Goal: Entertainment & Leisure: Browse casually

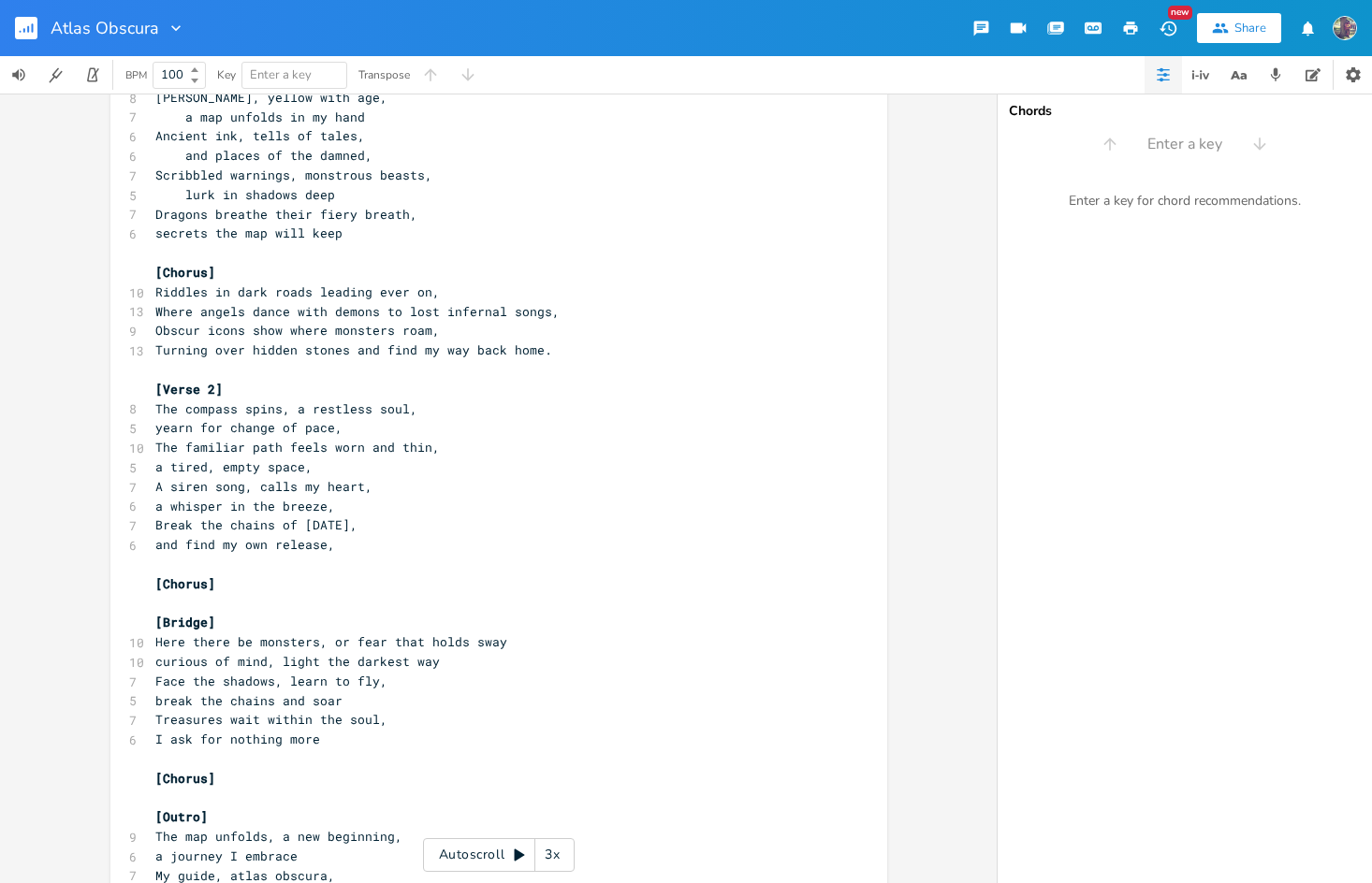
scroll to position [149, 0]
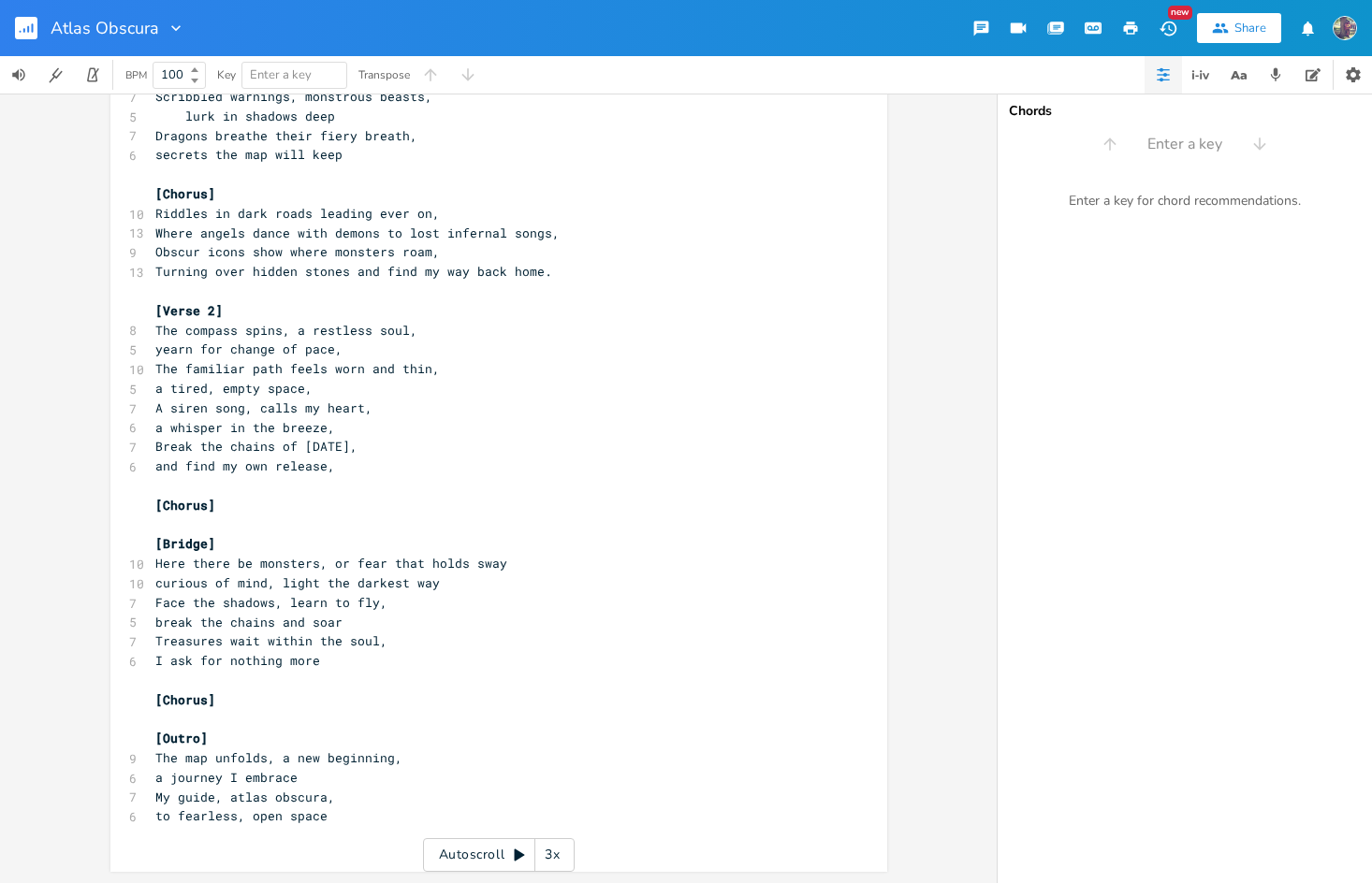
click at [343, 567] on span "Here there be monsters, or fear that holds sway" at bounding box center [331, 562] width 352 height 17
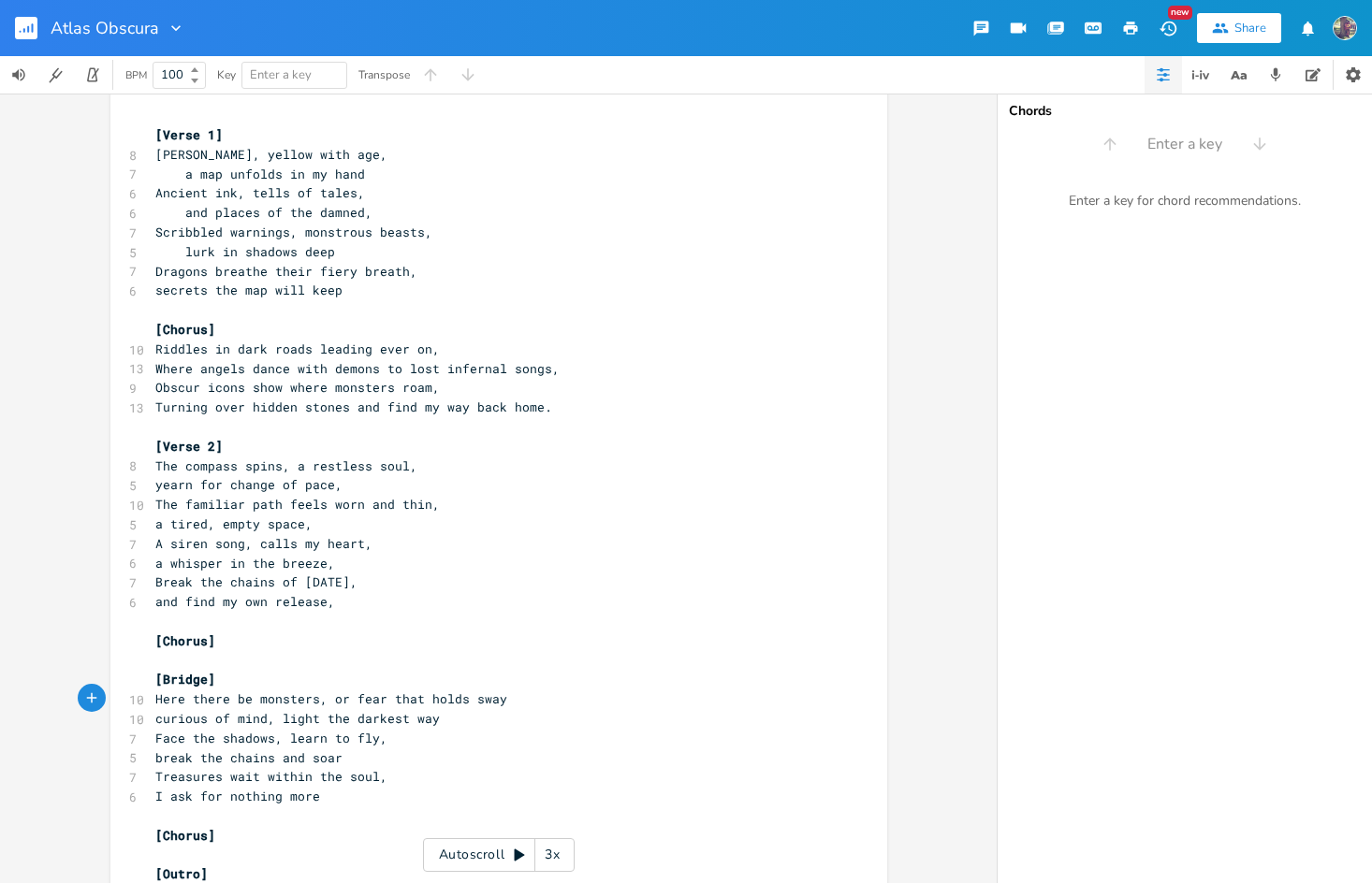
scroll to position [0, 0]
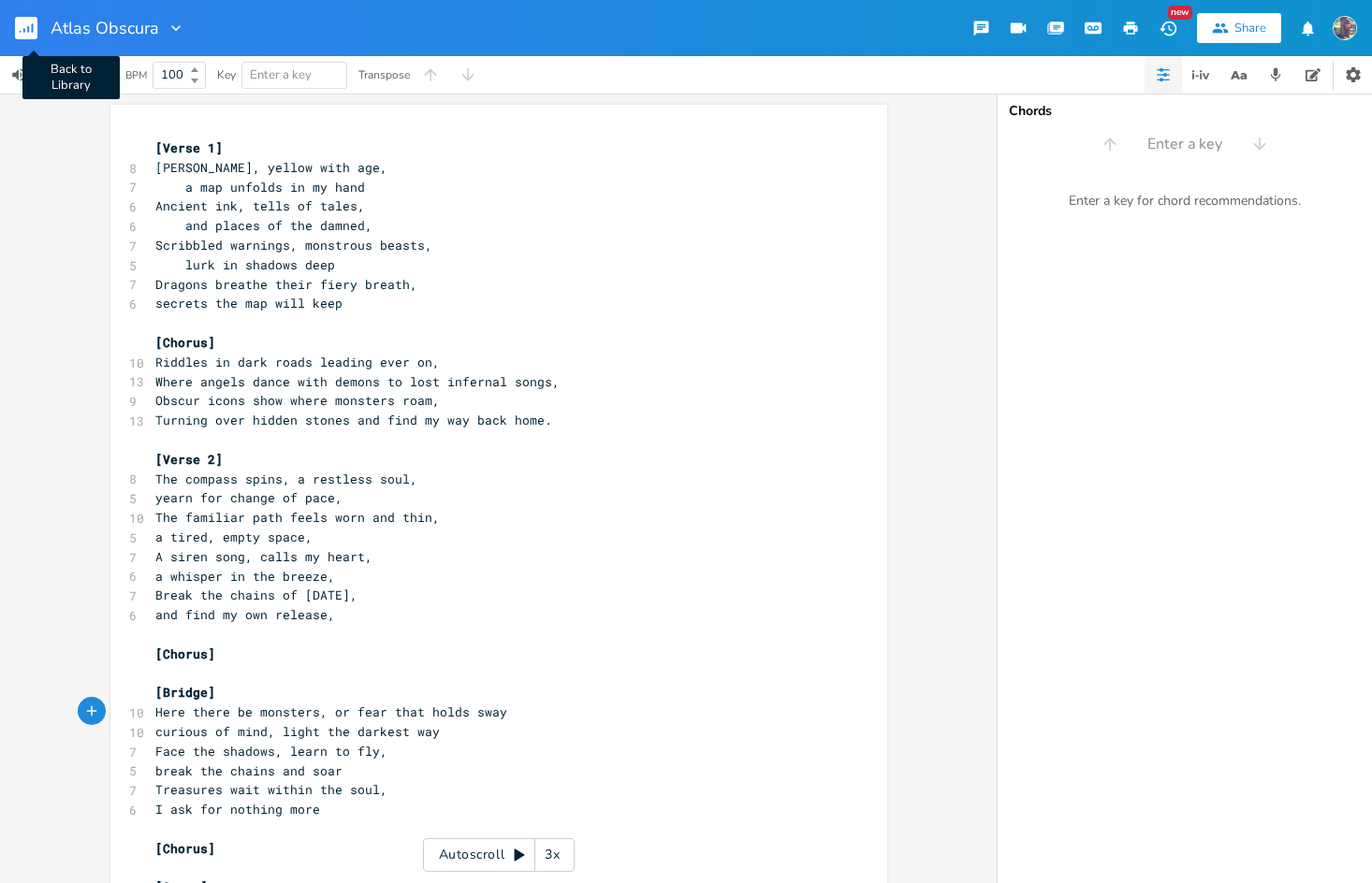
click at [26, 21] on rect "button" at bounding box center [26, 28] width 22 height 22
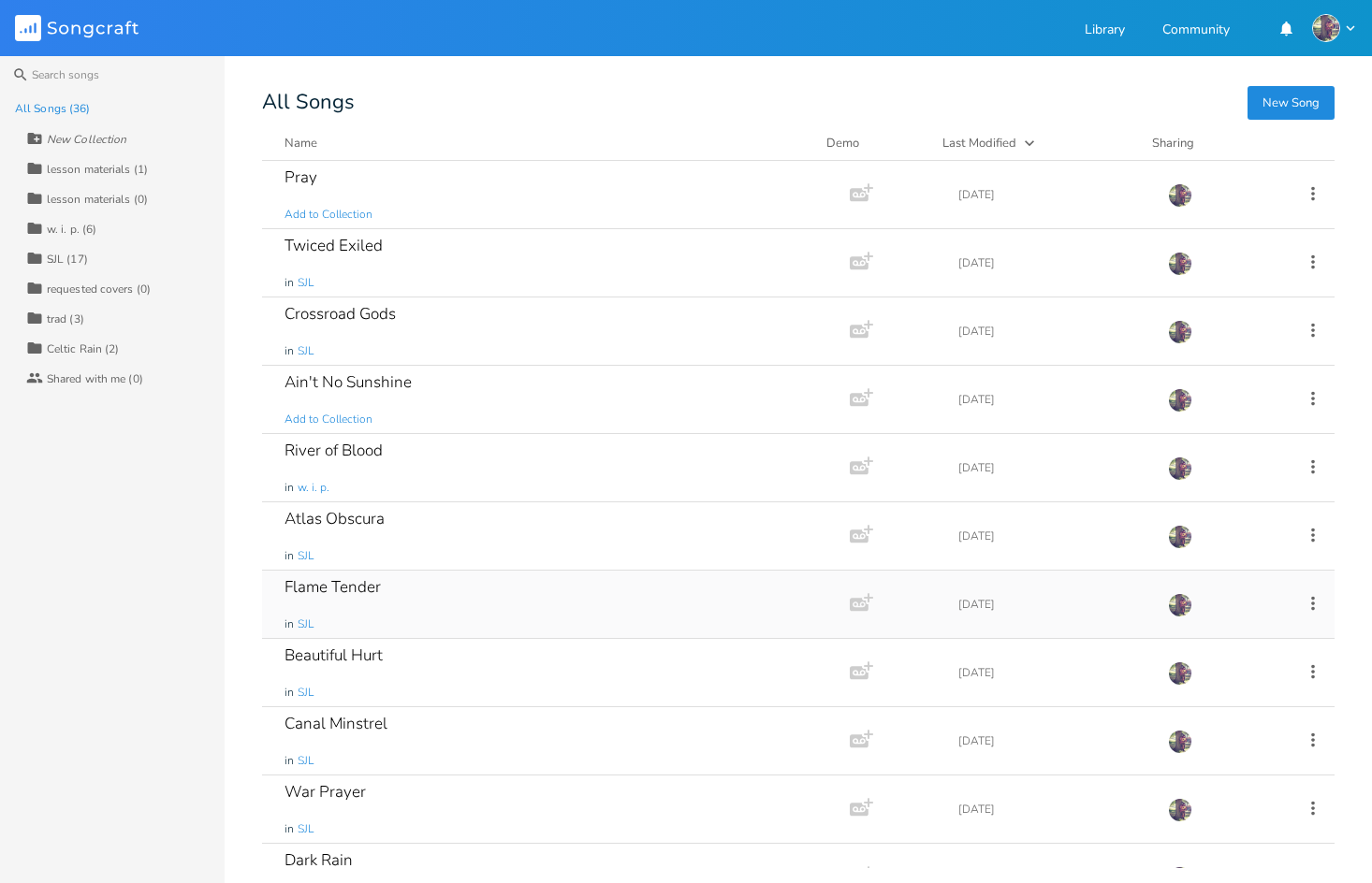
scroll to position [112, 0]
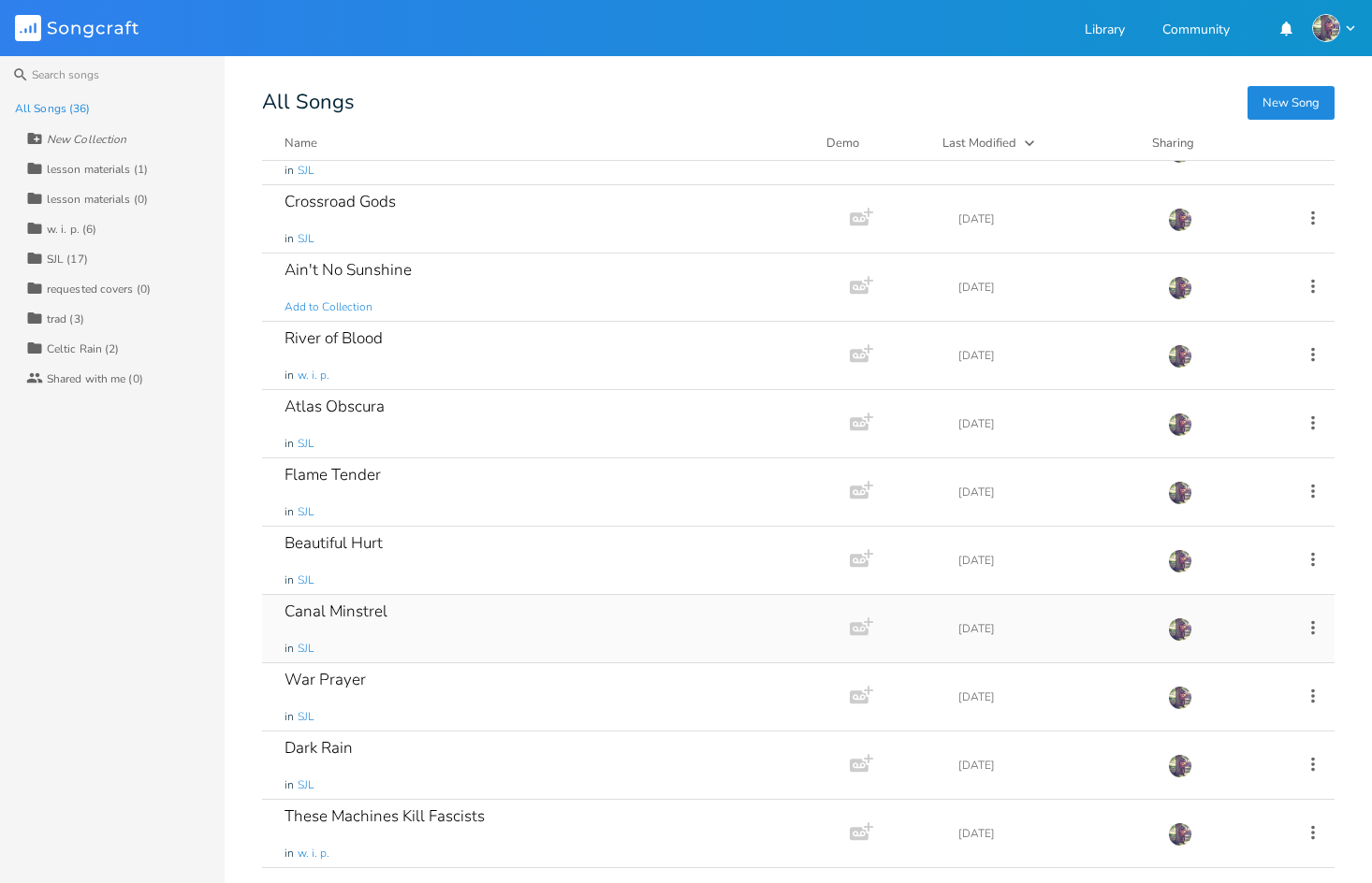
click at [339, 607] on div "Canal Minstrel" at bounding box center [336, 611] width 103 height 16
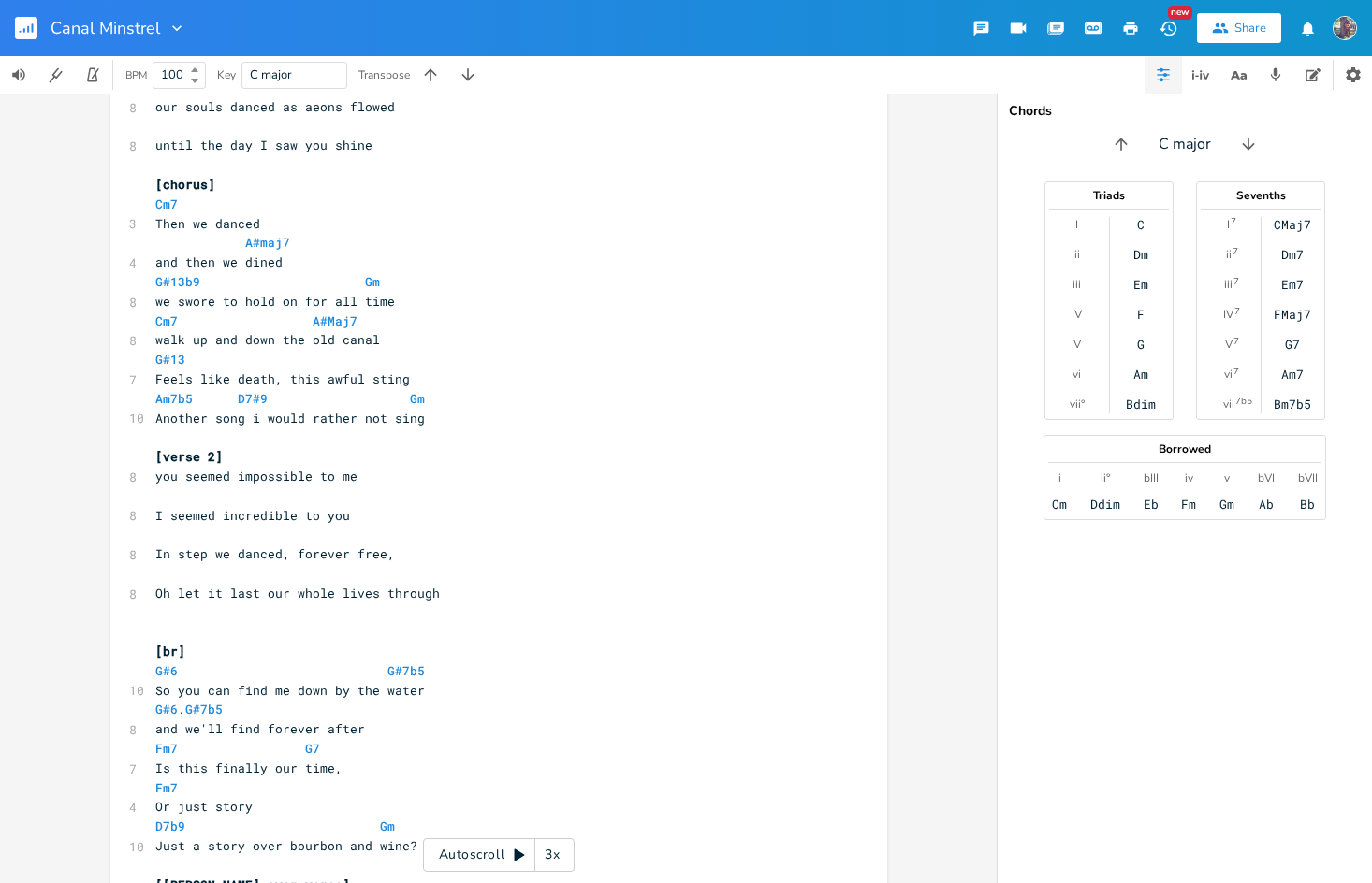
scroll to position [41, 0]
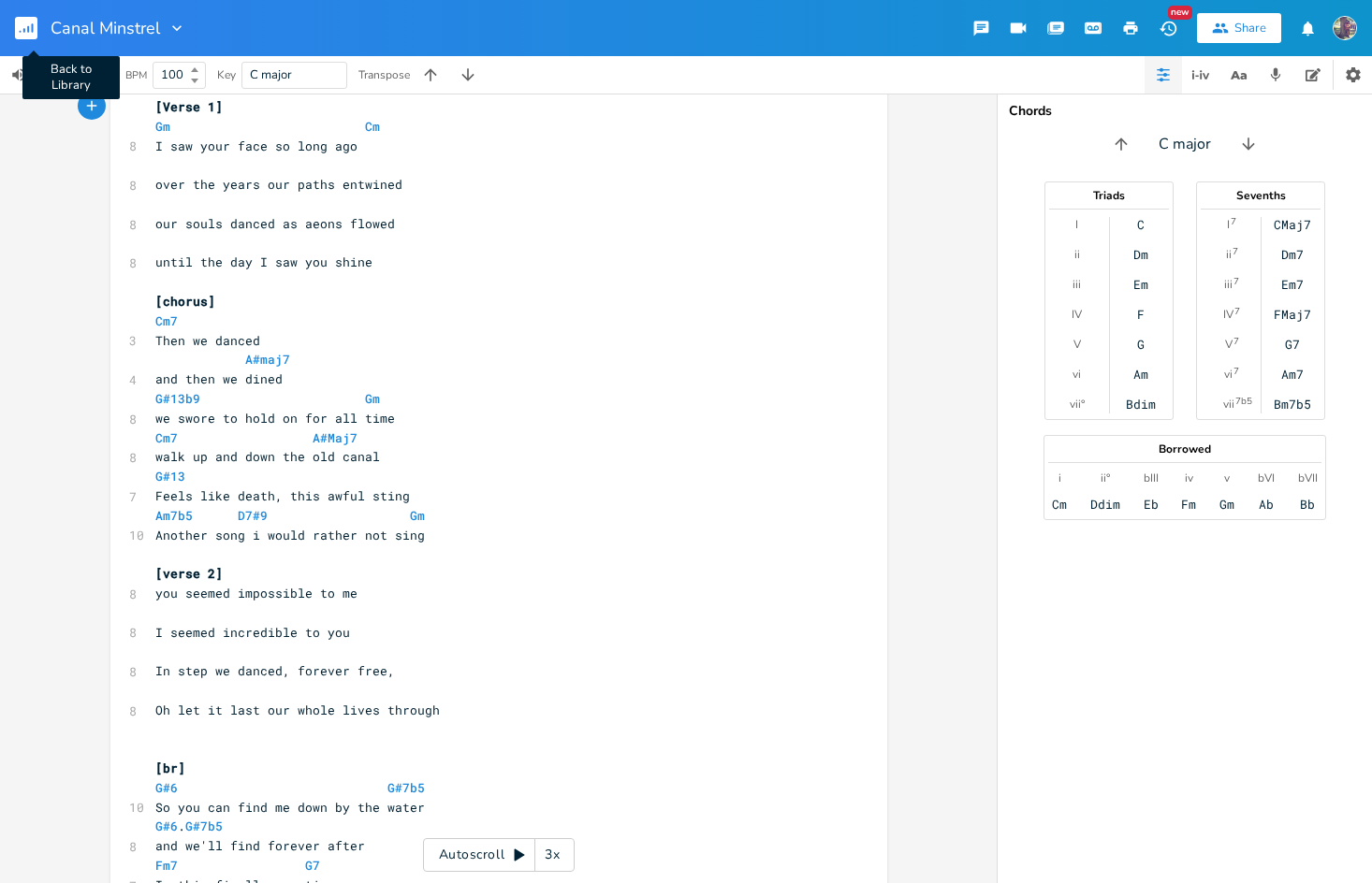
click at [31, 23] on rect "button" at bounding box center [26, 28] width 22 height 22
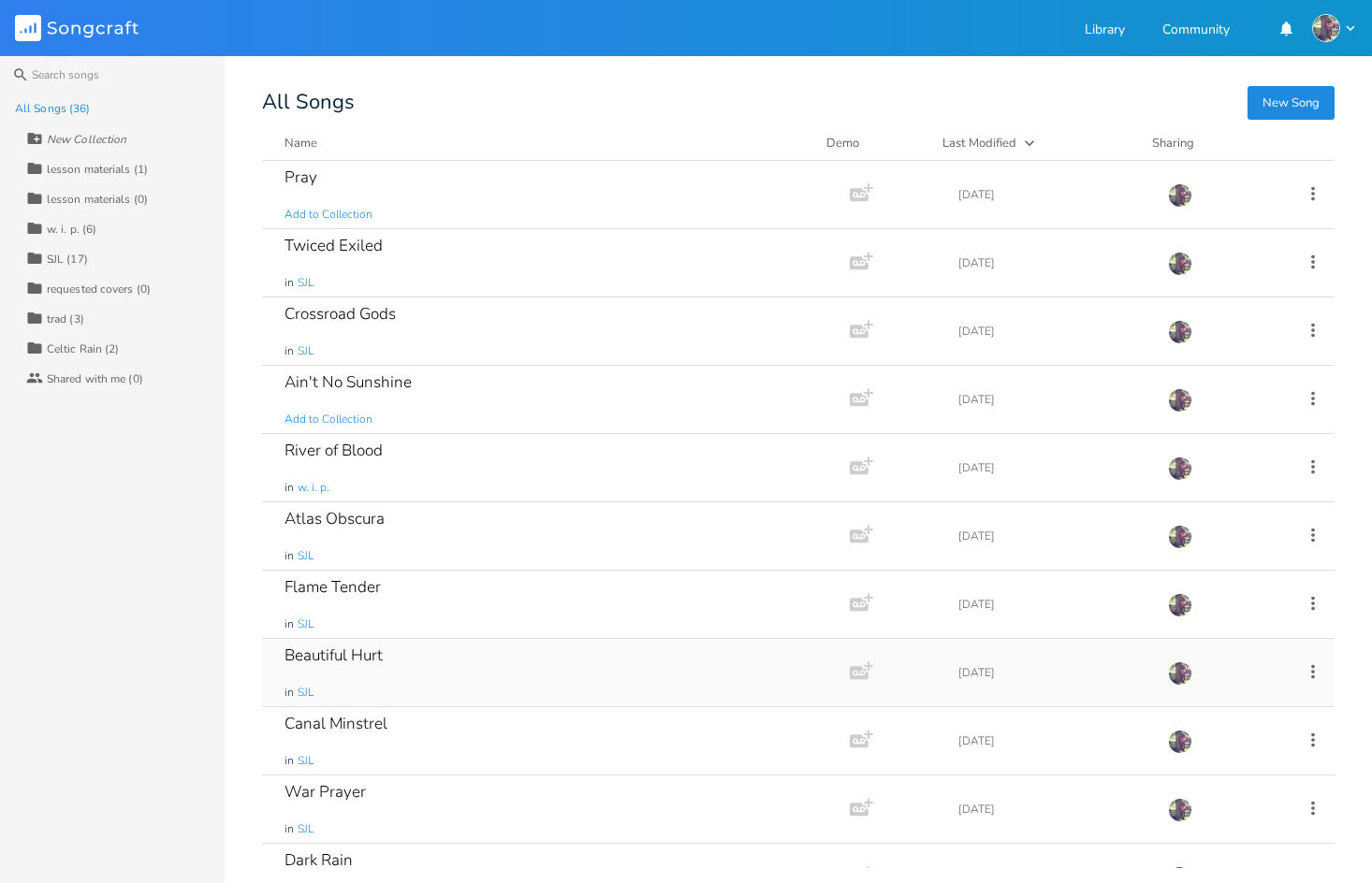
click at [347, 663] on div "Beautiful Hurt" at bounding box center [334, 655] width 98 height 16
